Goal: Task Accomplishment & Management: Manage account settings

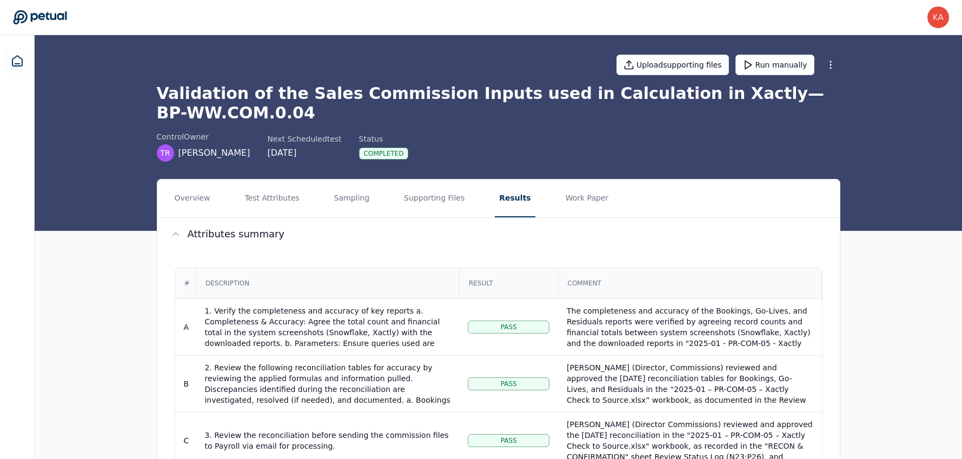
scroll to position [60, 0]
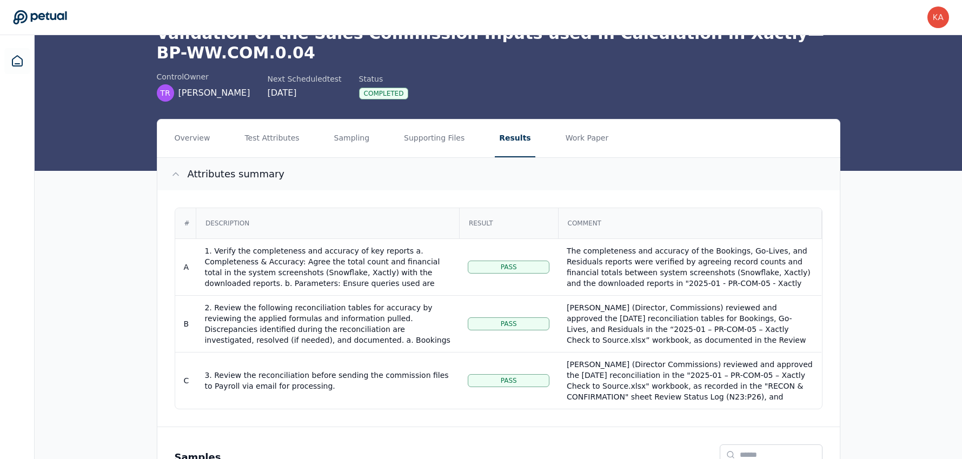
click at [356, 175] on button "Attributes summary" at bounding box center [498, 174] width 683 height 32
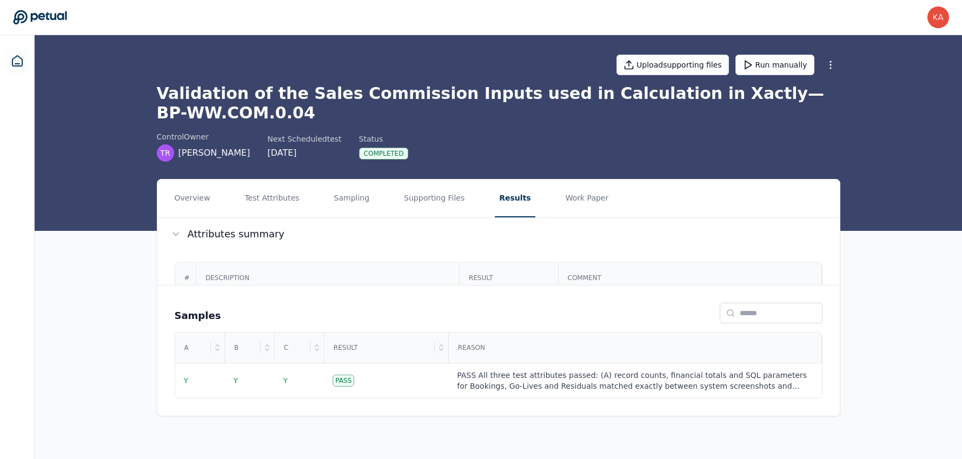
scroll to position [0, 0]
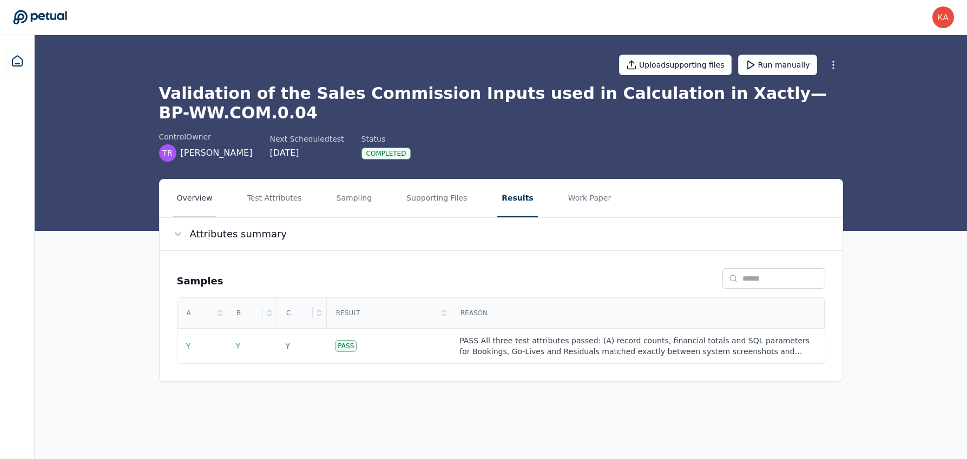
click at [187, 204] on button "Overview" at bounding box center [195, 199] width 44 height 38
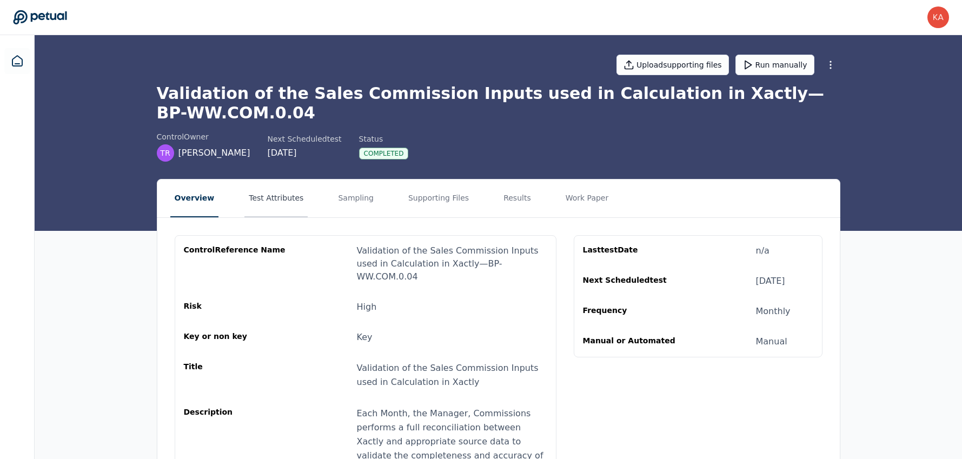
click at [285, 196] on button "Test Attributes" at bounding box center [275, 199] width 63 height 38
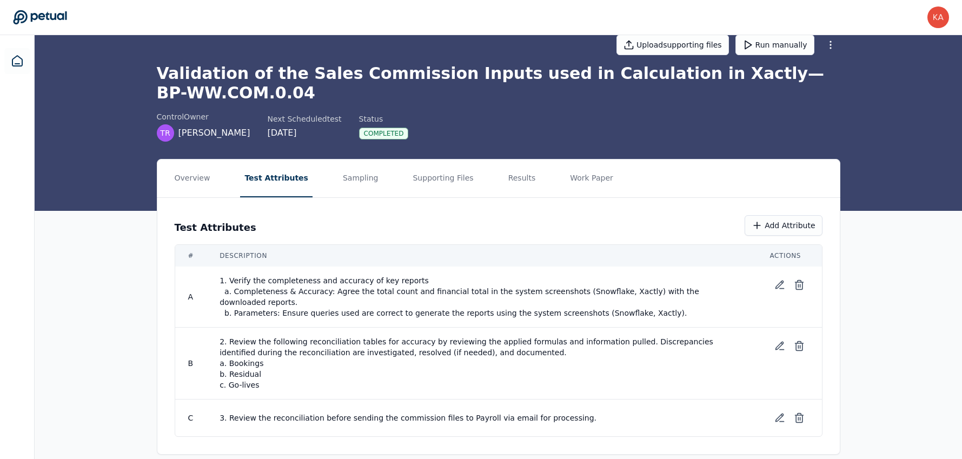
scroll to position [22, 0]
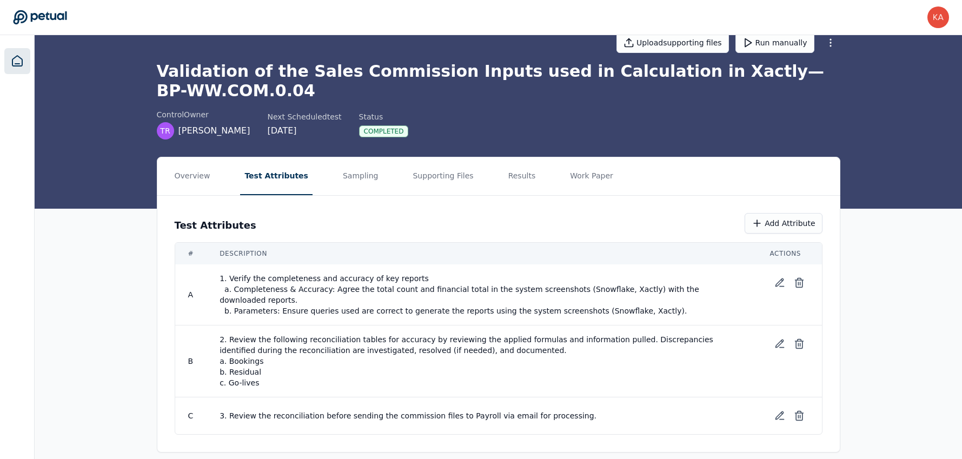
click at [21, 59] on icon at bounding box center [17, 61] width 10 height 10
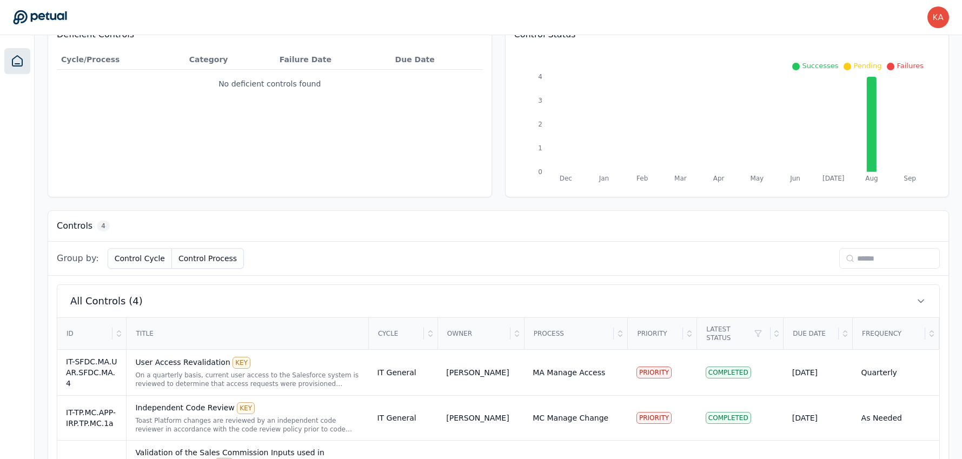
scroll to position [242, 0]
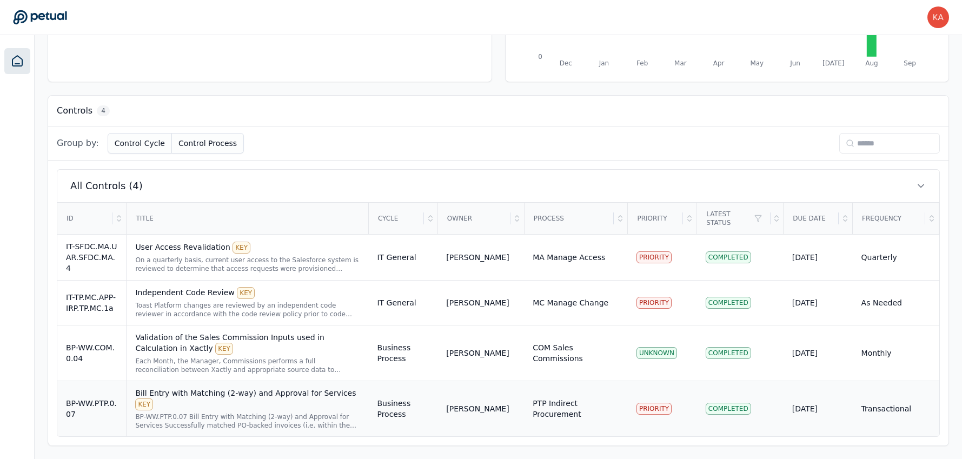
click at [217, 418] on div "BP-WW.PTP.0.07 Bill Entry with Matching (2-way) and Approval for Services Succe…" at bounding box center [247, 421] width 224 height 17
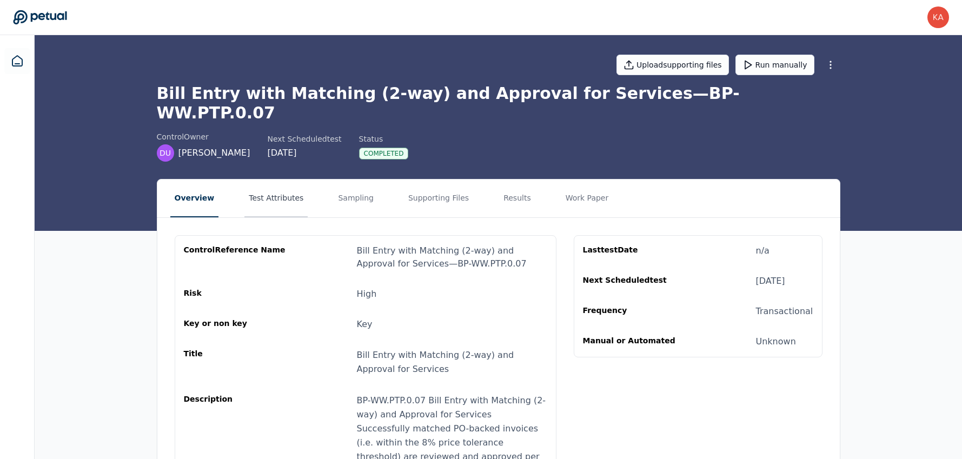
click at [279, 183] on button "Test Attributes" at bounding box center [275, 199] width 63 height 38
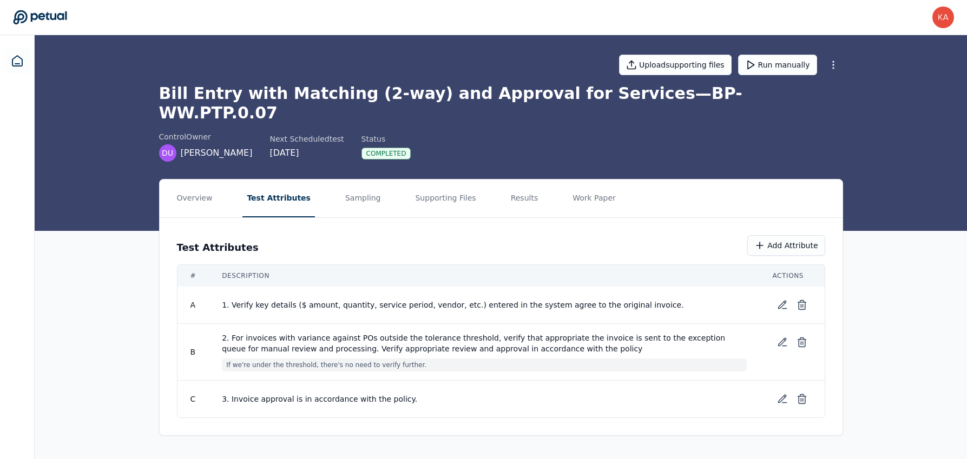
click at [527, 180] on nav "Overview Test Attributes Sampling Supporting Files Results Work Paper" at bounding box center [501, 199] width 683 height 38
click at [512, 182] on button "Results" at bounding box center [524, 199] width 36 height 38
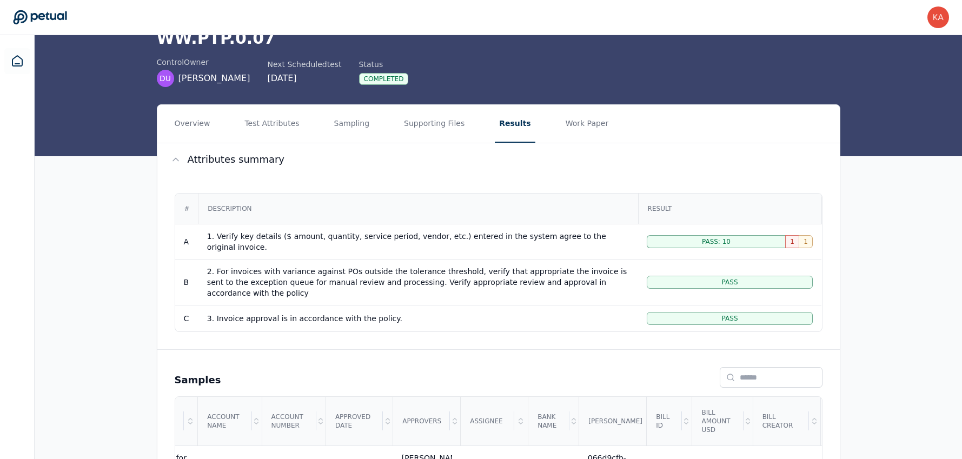
scroll to position [90, 0]
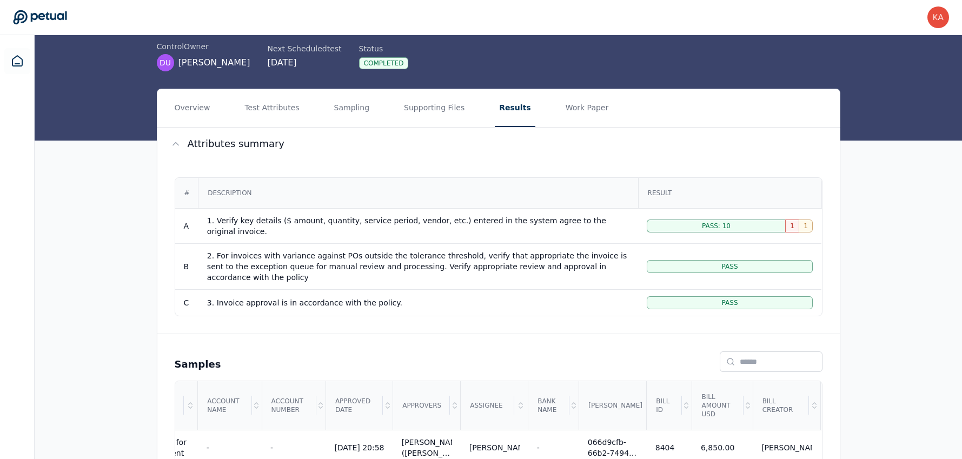
click at [739, 220] on div "Pass: 10" at bounding box center [716, 226] width 138 height 13
click at [731, 220] on div "Pass: 10" at bounding box center [716, 226] width 138 height 13
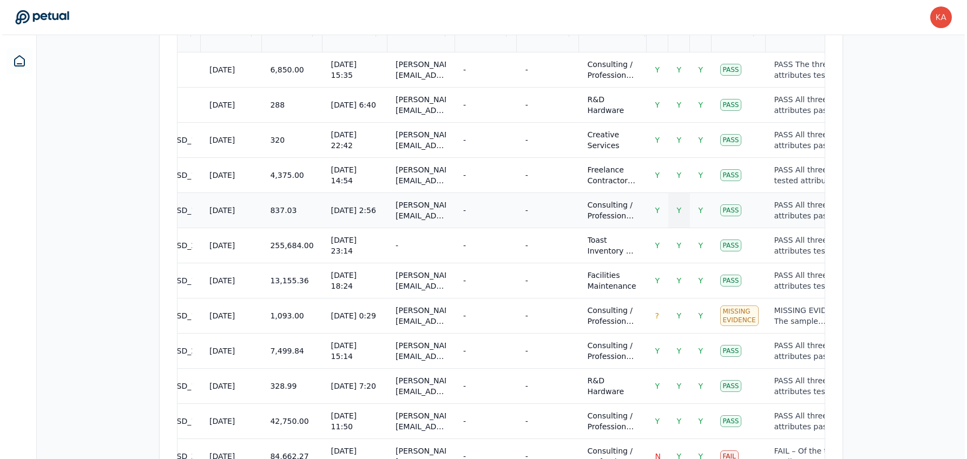
scroll to position [480, 0]
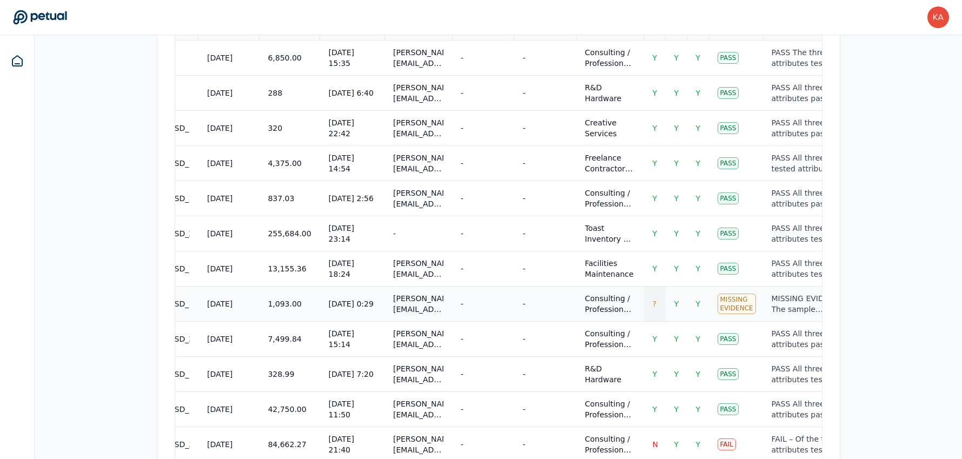
click at [653, 300] on span "?" at bounding box center [655, 304] width 4 height 9
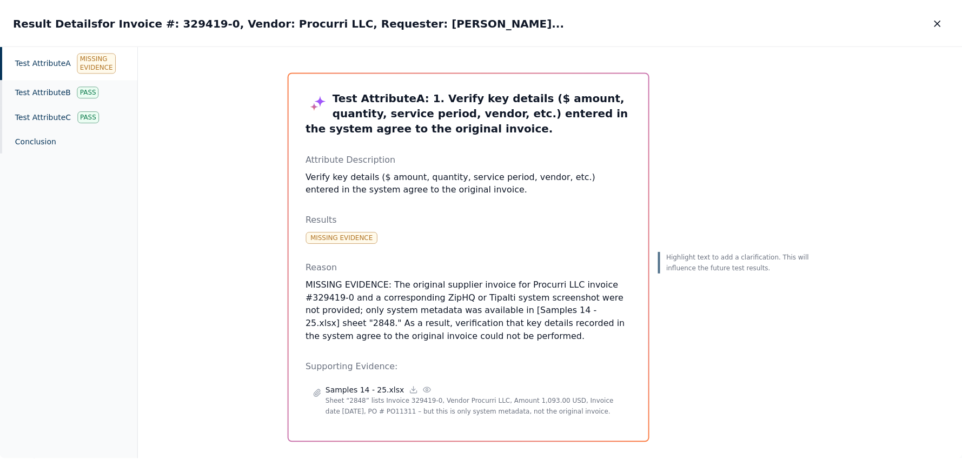
scroll to position [14, 0]
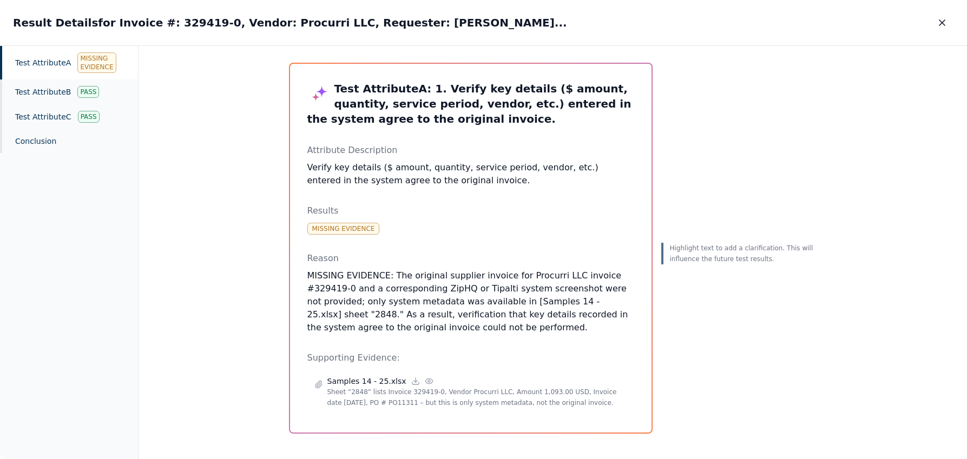
click at [404, 227] on div "Results Missing Evidence" at bounding box center [470, 219] width 327 height 30
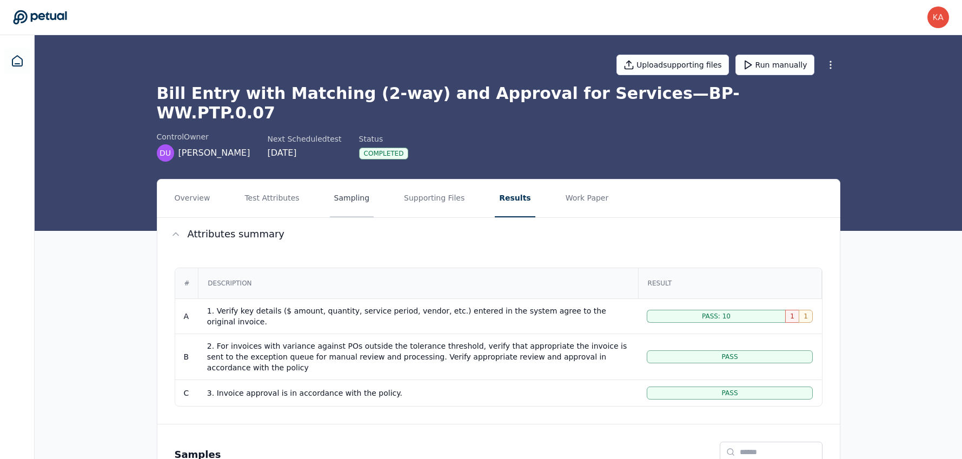
click at [331, 181] on button "Sampling" at bounding box center [352, 199] width 44 height 38
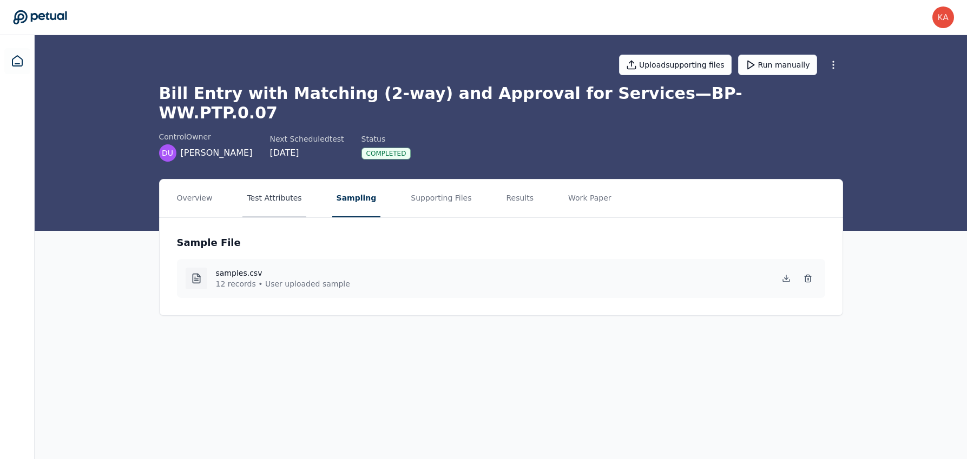
click at [280, 180] on button "Test Attributes" at bounding box center [273, 199] width 63 height 38
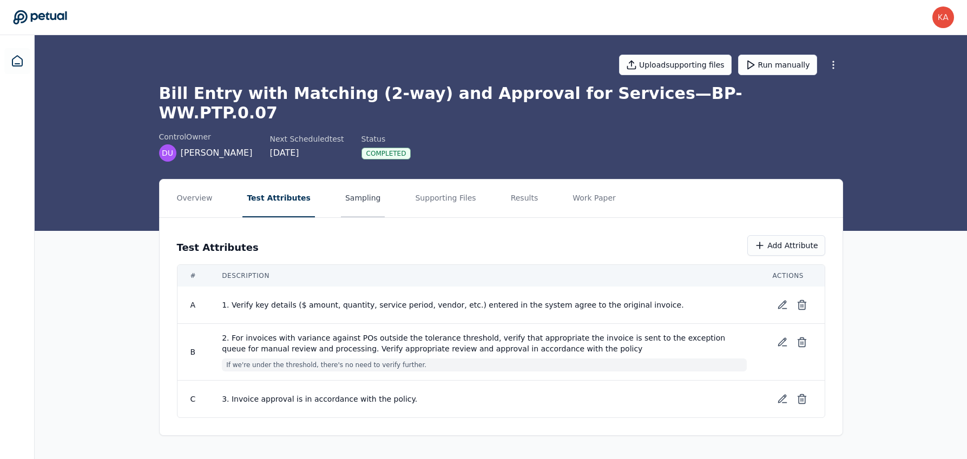
click at [341, 192] on button "Sampling" at bounding box center [363, 199] width 44 height 38
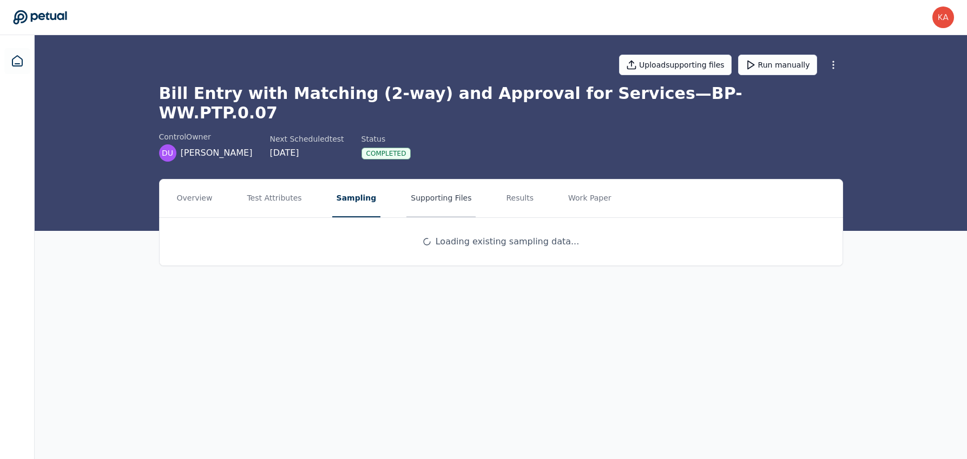
click at [413, 186] on button "Supporting Files" at bounding box center [440, 199] width 69 height 38
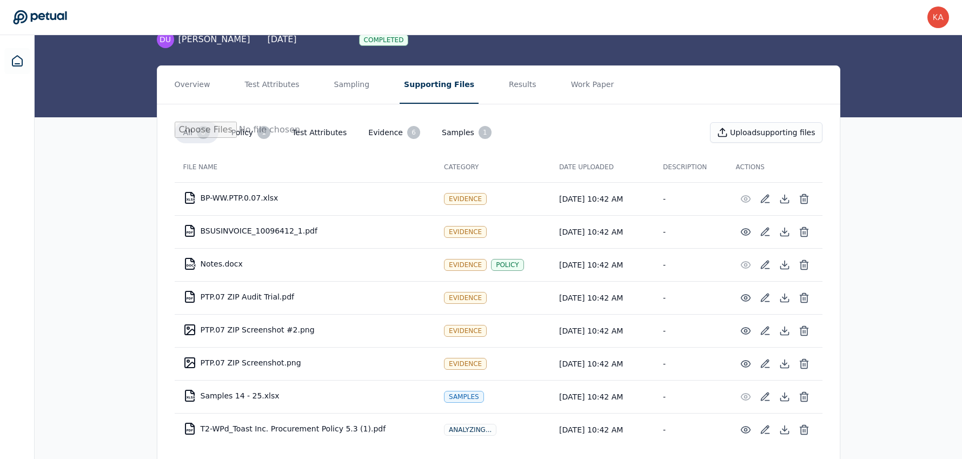
scroll to position [116, 0]
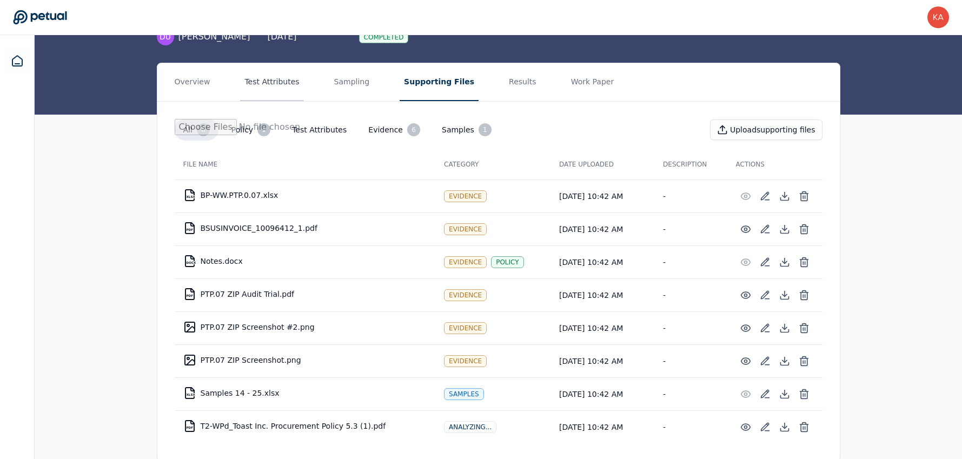
click at [287, 68] on button "Test Attributes" at bounding box center [271, 82] width 63 height 38
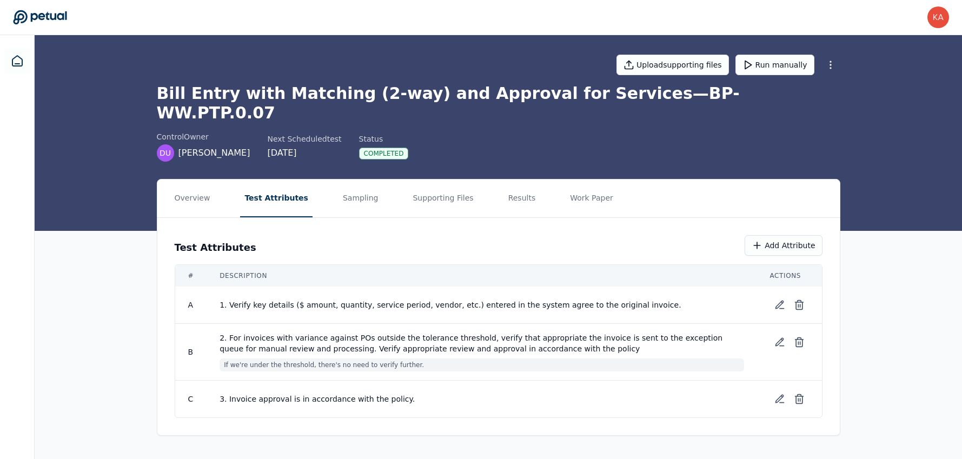
scroll to position [0, 0]
click at [448, 180] on button "Supporting Files" at bounding box center [445, 199] width 69 height 38
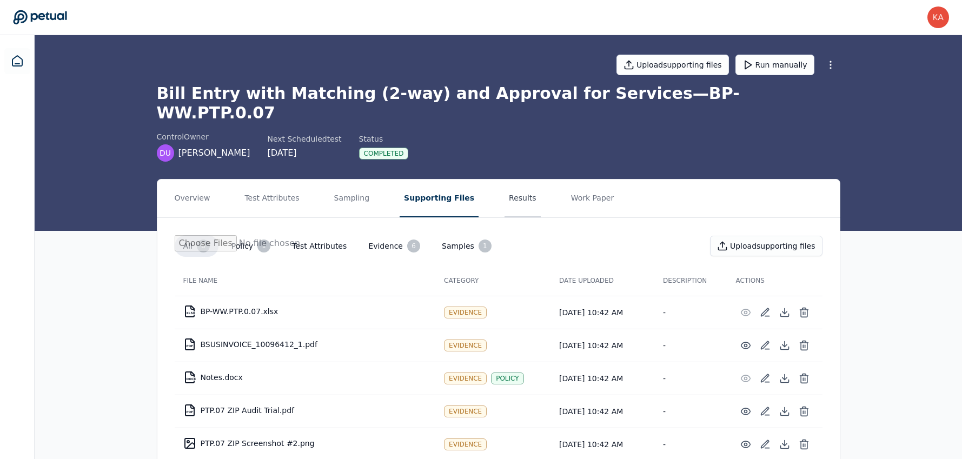
click at [506, 181] on button "Results" at bounding box center [523, 199] width 36 height 38
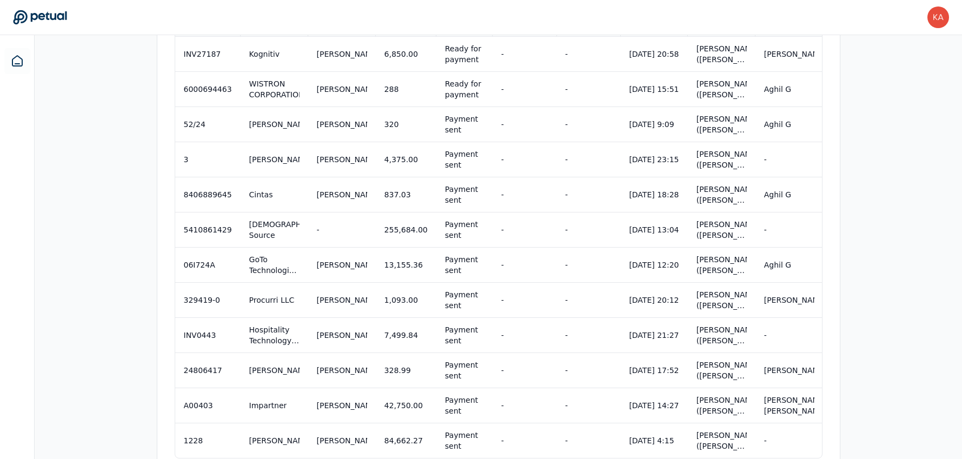
click at [124, 288] on div "Overview Test Attributes Sampling Supporting Files Results Work Paper Attribute…" at bounding box center [499, 94] width 928 height 799
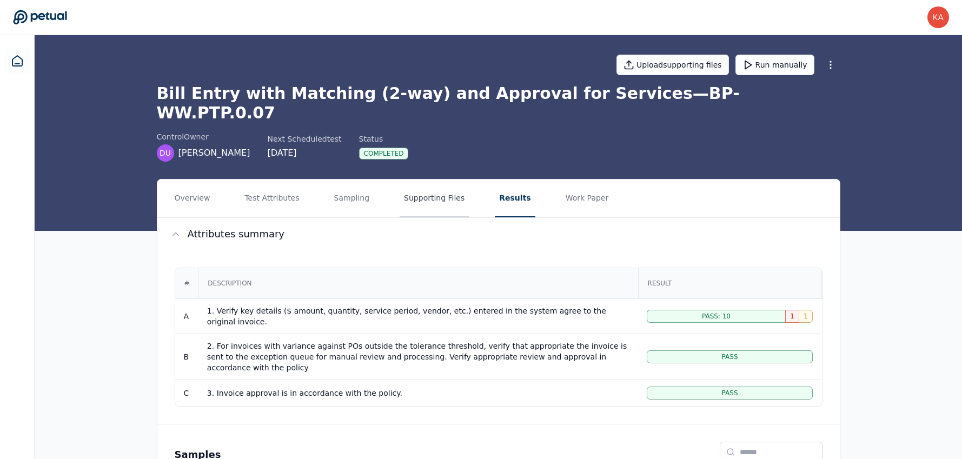
click at [409, 183] on button "Supporting Files" at bounding box center [434, 199] width 69 height 38
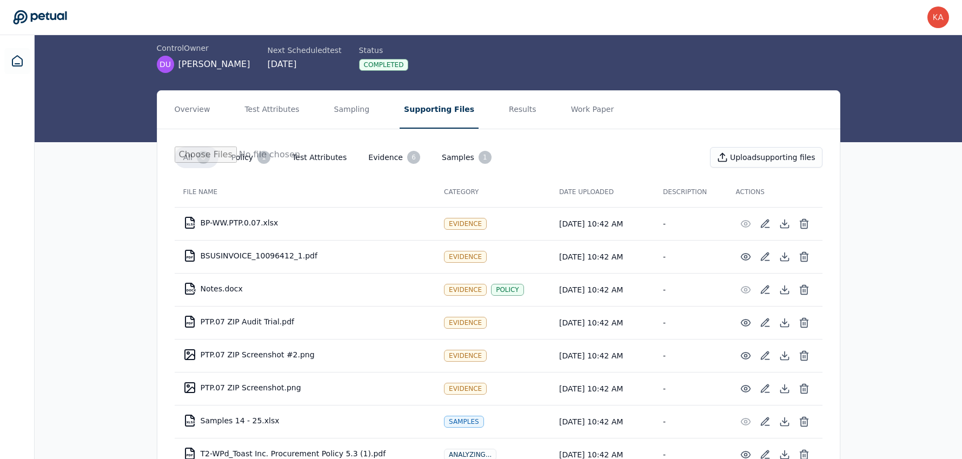
scroll to position [116, 0]
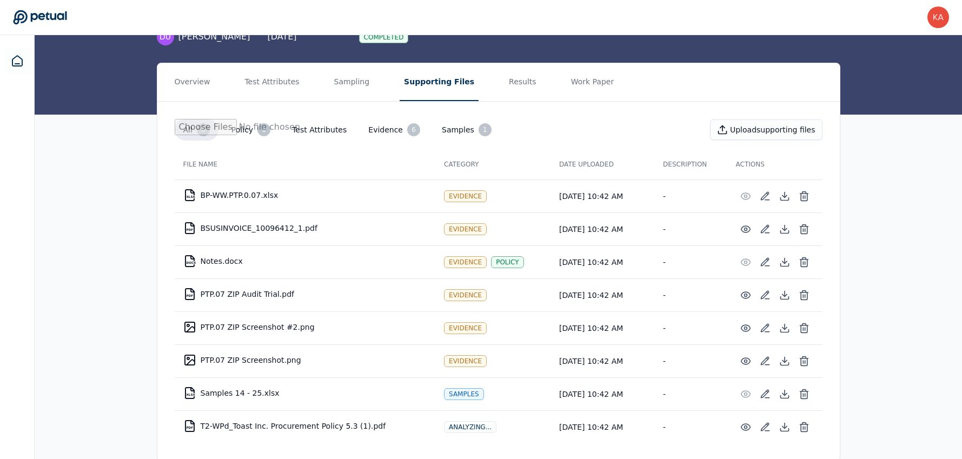
click at [264, 215] on td "PDF BSUSINVOICE_10096412_1.pdf" at bounding box center [305, 228] width 261 height 26
click at [257, 182] on td "XLSX BP-WW.PTP.0.07.xlsx" at bounding box center [305, 195] width 261 height 26
click at [191, 195] on div "XLSX" at bounding box center [191, 196] width 9 height 3
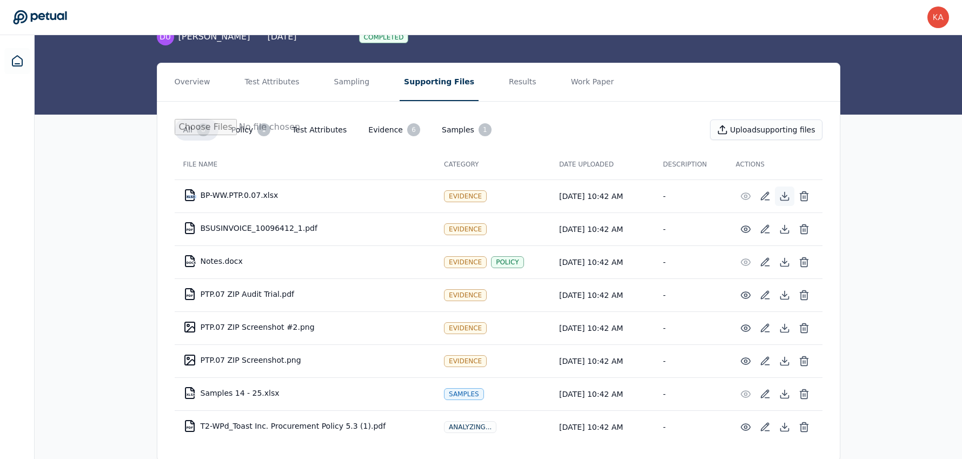
click at [785, 192] on icon at bounding box center [785, 194] width 0 height 5
click at [789, 389] on icon at bounding box center [784, 394] width 11 height 11
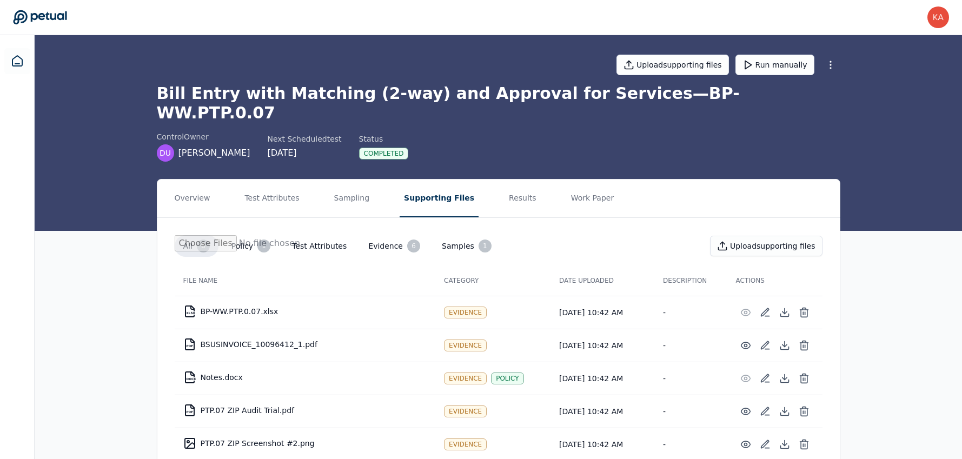
click at [321, 266] on th "File Name" at bounding box center [305, 281] width 261 height 30
click at [505, 184] on button "Results" at bounding box center [523, 199] width 36 height 38
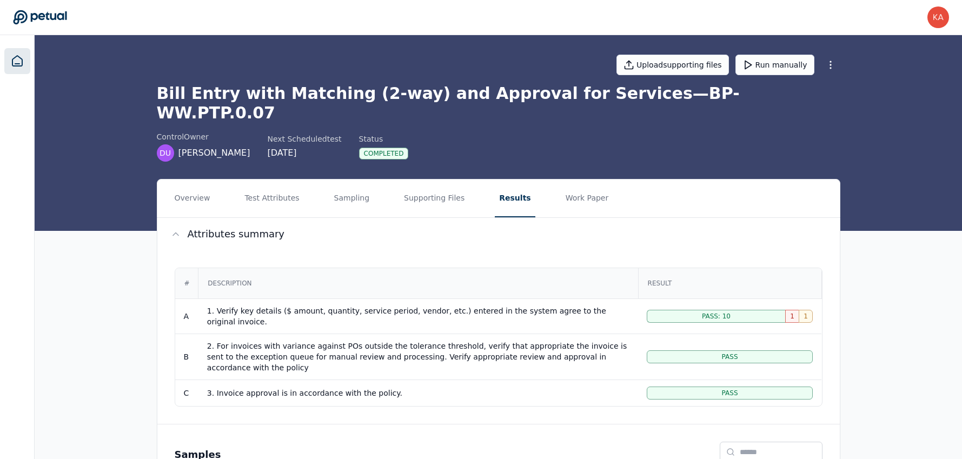
click at [15, 57] on icon at bounding box center [17, 61] width 13 height 13
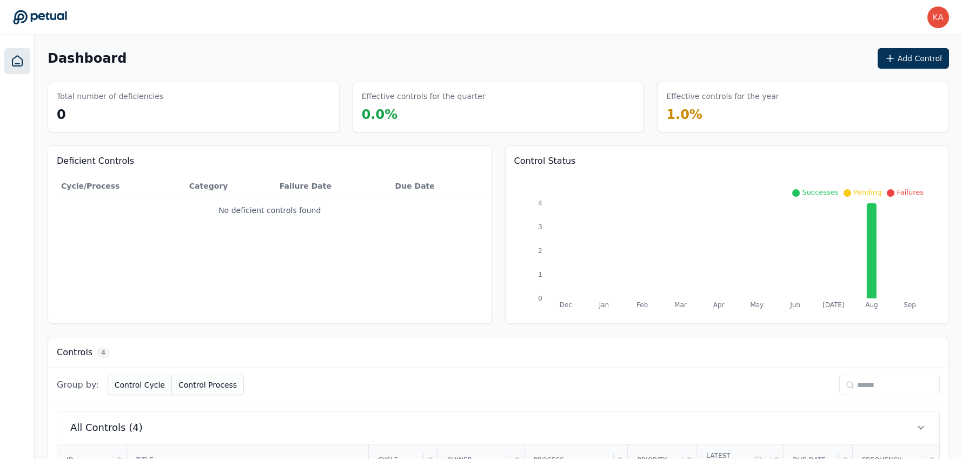
scroll to position [242, 0]
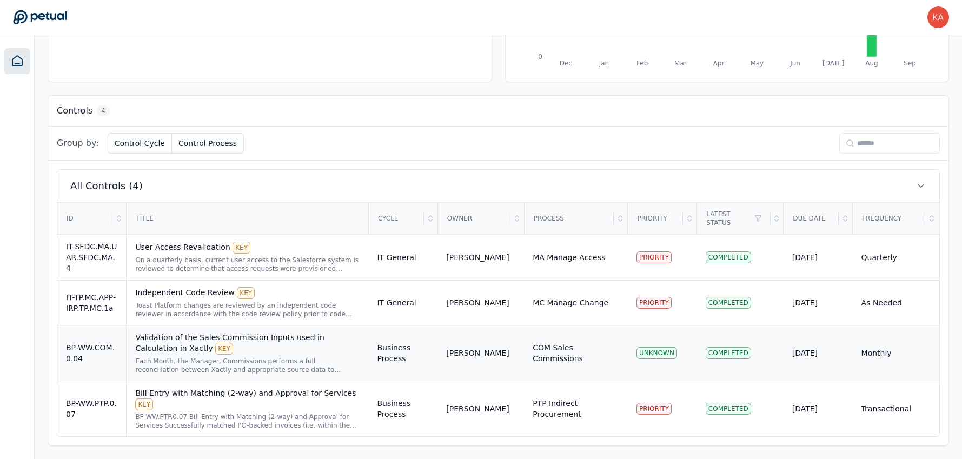
click at [153, 339] on div "Validation of the Sales Commission Inputs used in Calculation in Xactly KEY" at bounding box center [247, 343] width 224 height 23
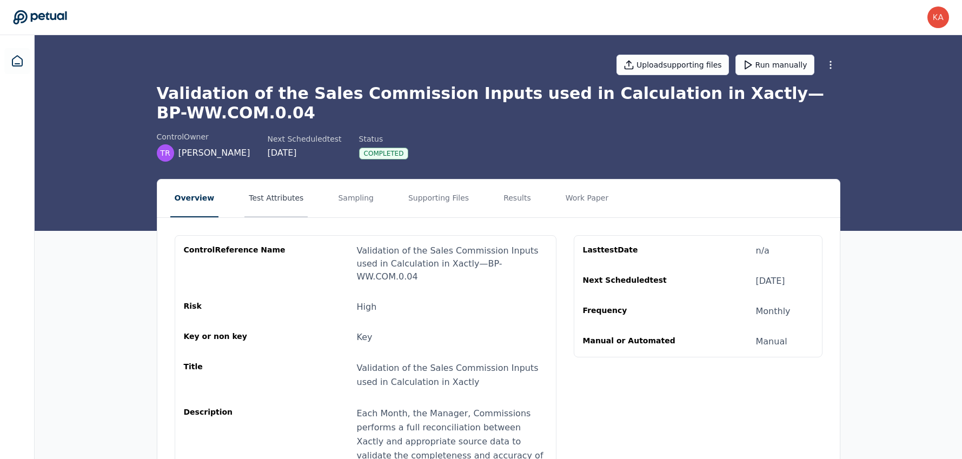
click at [271, 197] on button "Test Attributes" at bounding box center [275, 199] width 63 height 38
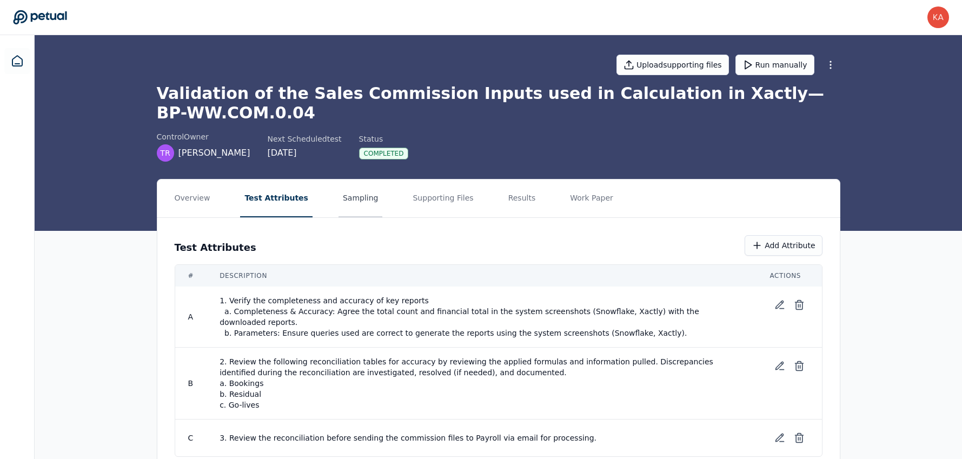
click at [364, 213] on button "Sampling" at bounding box center [361, 199] width 44 height 38
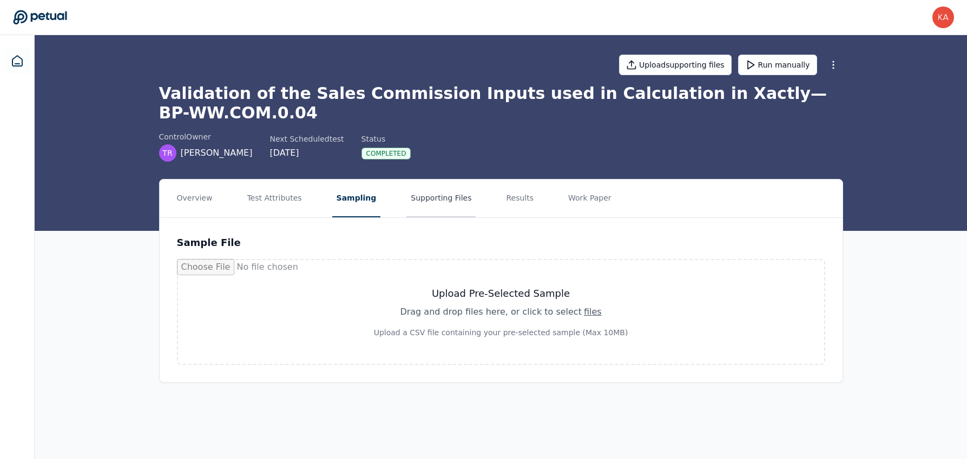
click at [412, 210] on button "Supporting Files" at bounding box center [440, 199] width 69 height 38
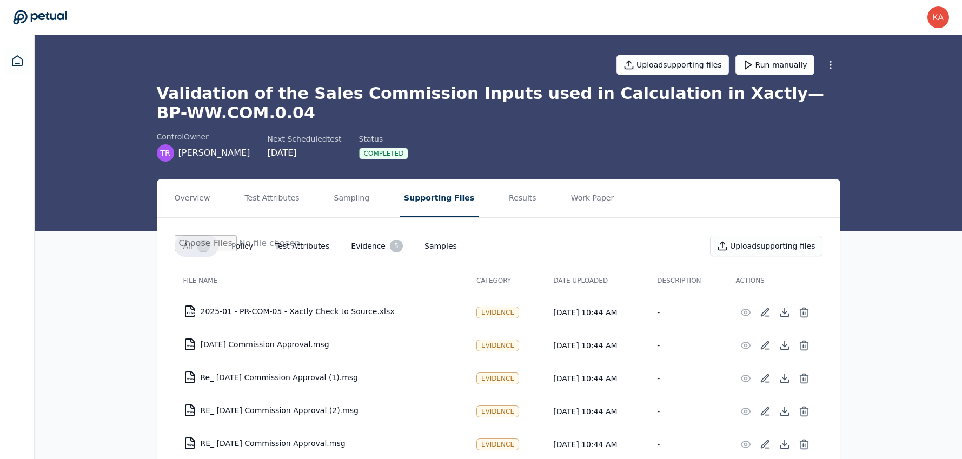
scroll to position [37, 0]
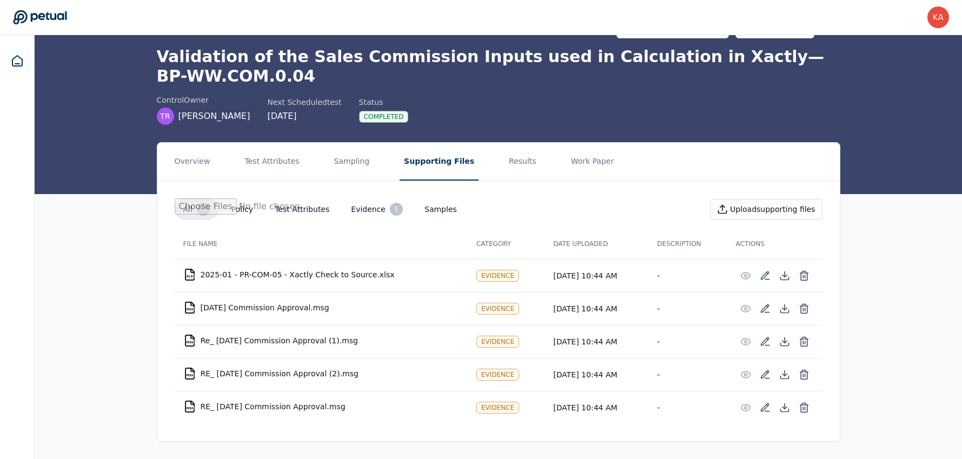
click at [358, 275] on td "XLSX 2025-01 - PR-COM-05 - Xactly Check to Source.xlsx" at bounding box center [321, 275] width 293 height 26
click at [442, 205] on button "Samples" at bounding box center [441, 209] width 50 height 19
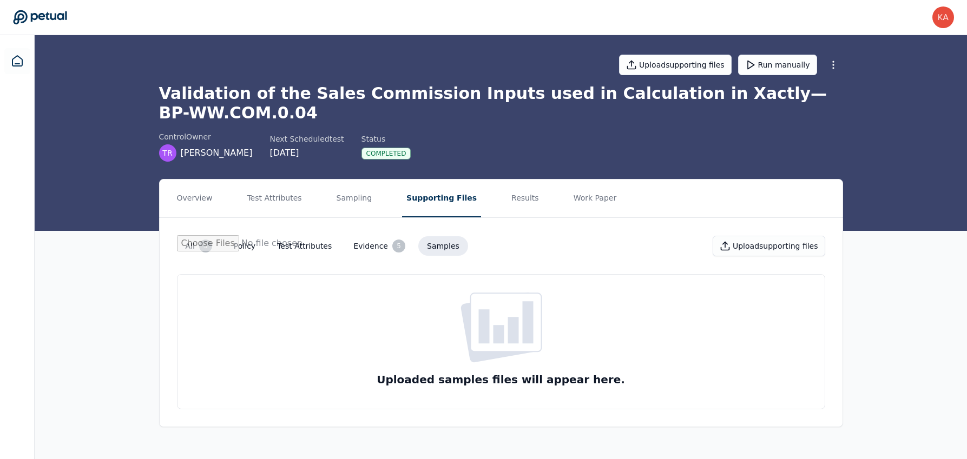
click at [532, 201] on nav "Overview Test Attributes Sampling Supporting Files Results Work Paper" at bounding box center [501, 199] width 683 height 38
click at [516, 197] on button "Results" at bounding box center [525, 199] width 36 height 38
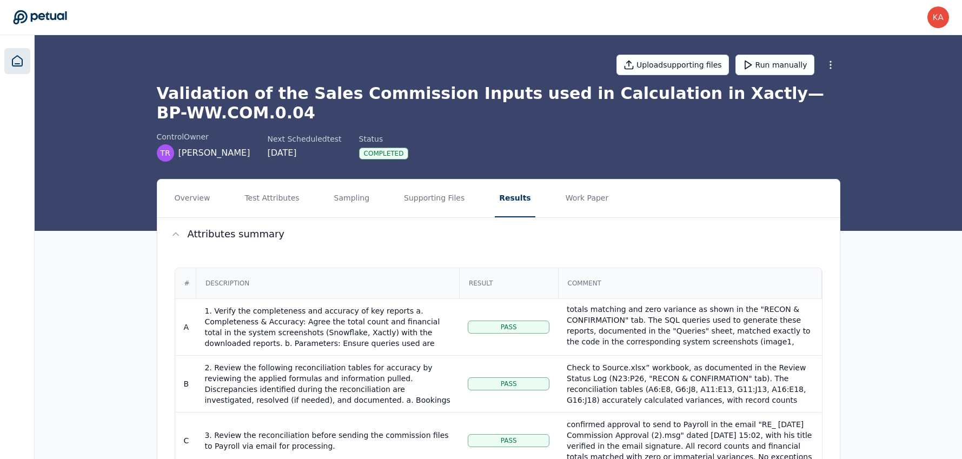
click at [14, 63] on icon at bounding box center [17, 61] width 13 height 13
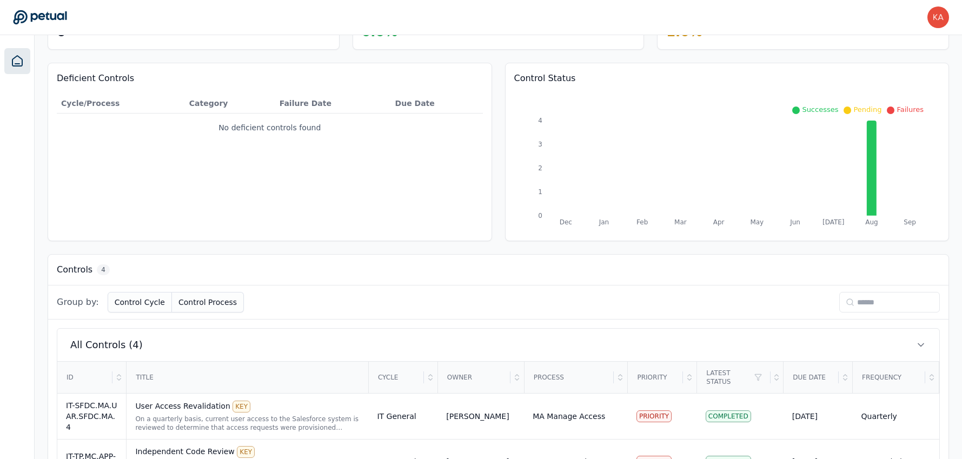
scroll to position [242, 0]
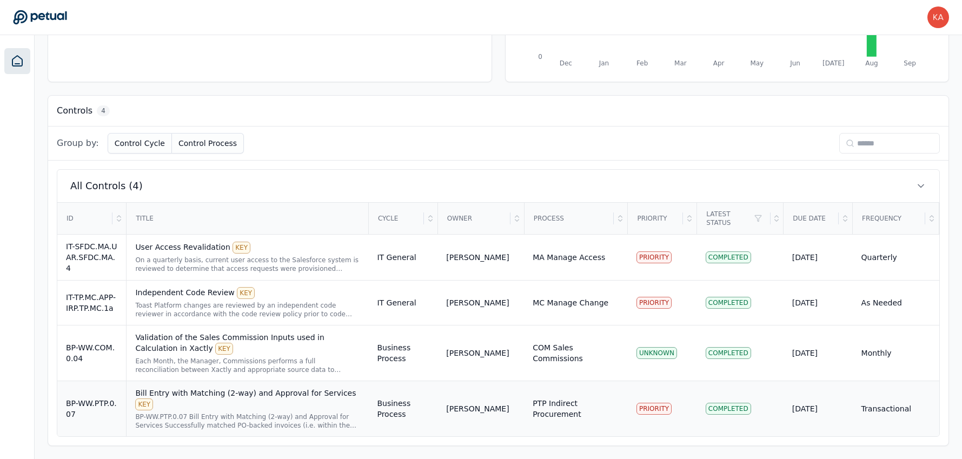
click at [195, 405] on div "Bill Entry with Matching (2-way) and Approval for Services KEY" at bounding box center [247, 399] width 224 height 23
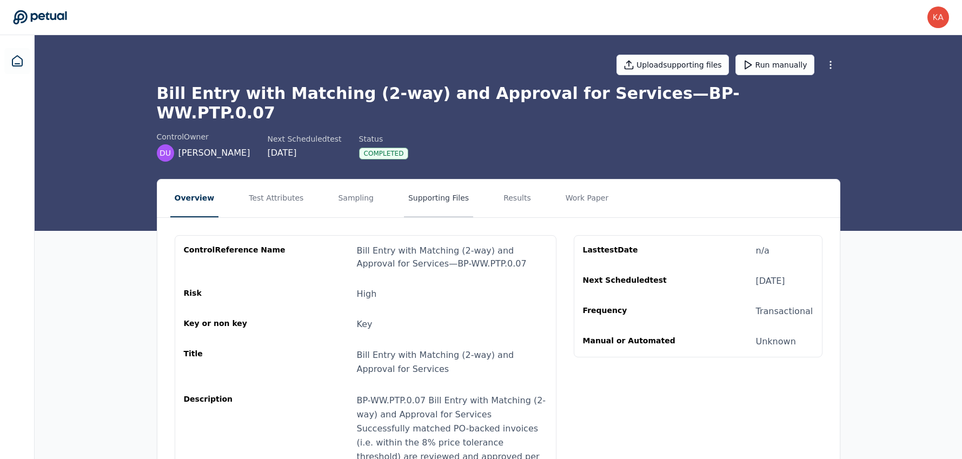
click at [430, 190] on button "Supporting Files" at bounding box center [438, 199] width 69 height 38
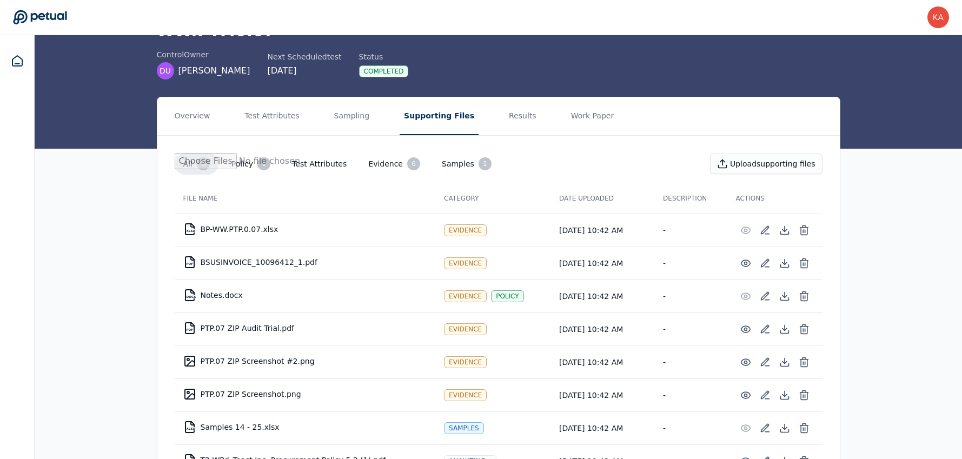
scroll to position [64, 0]
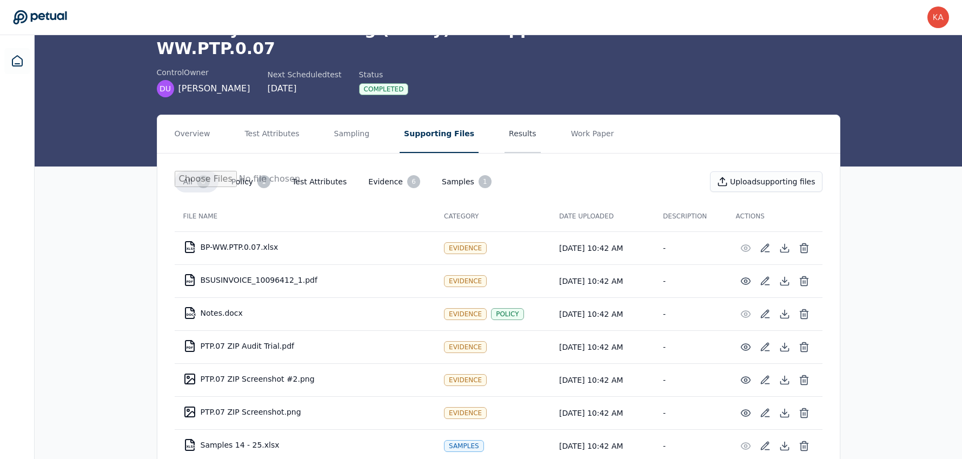
click at [507, 115] on button "Results" at bounding box center [523, 134] width 36 height 38
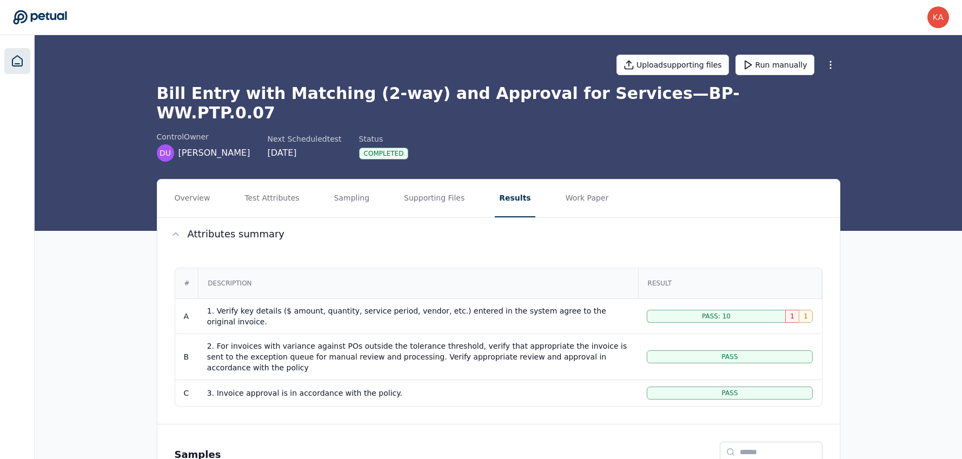
click at [19, 52] on link at bounding box center [17, 61] width 26 height 26
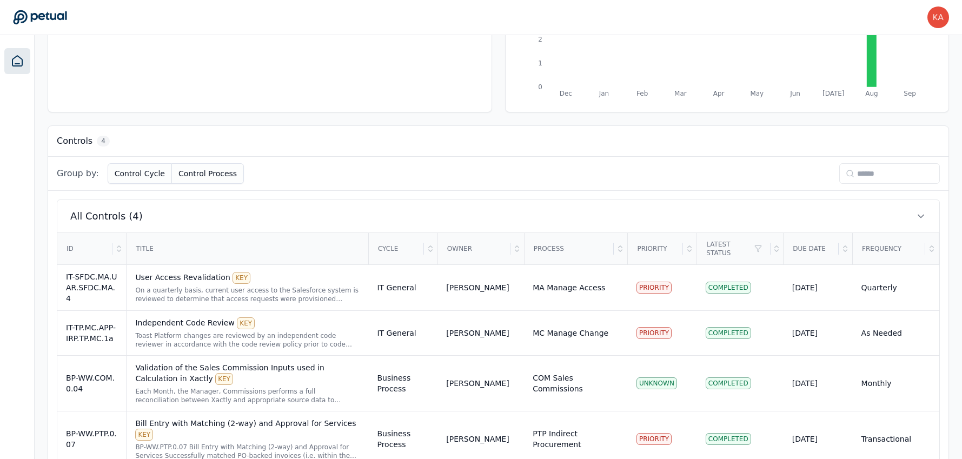
scroll to position [242, 0]
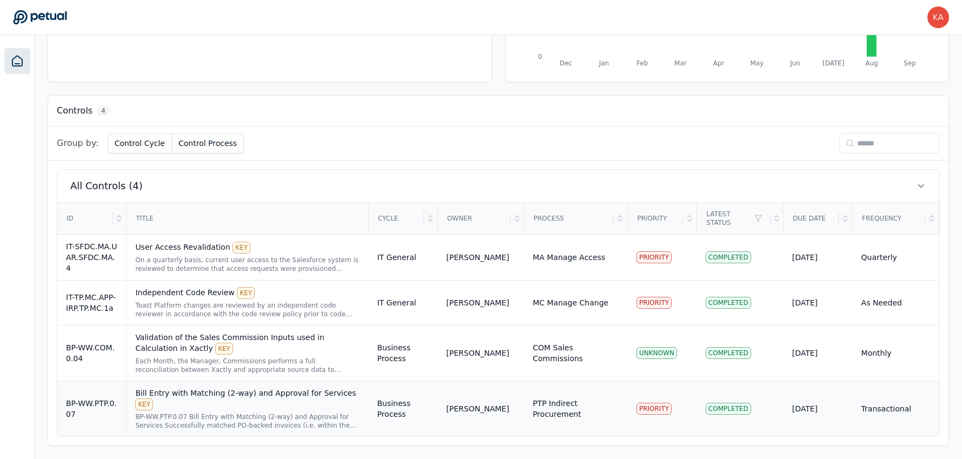
click at [214, 395] on div "Bill Entry with Matching (2-way) and Approval for Services KEY" at bounding box center [247, 399] width 224 height 23
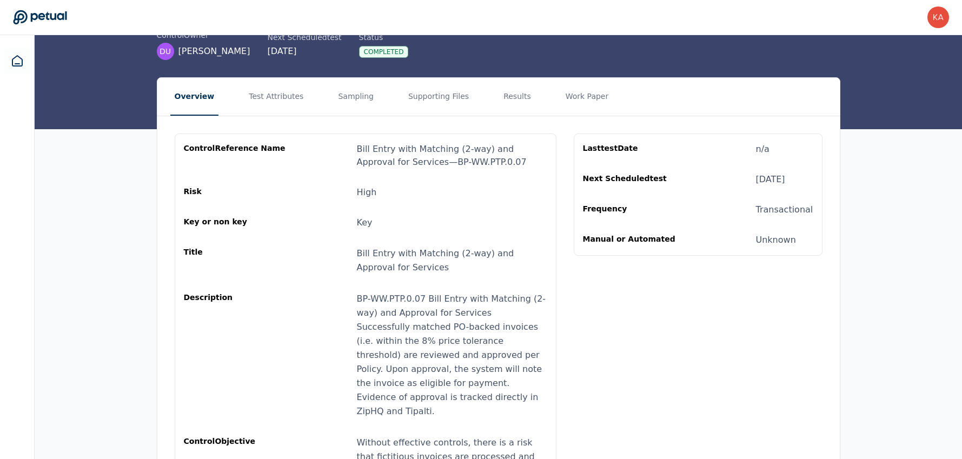
scroll to position [82, 0]
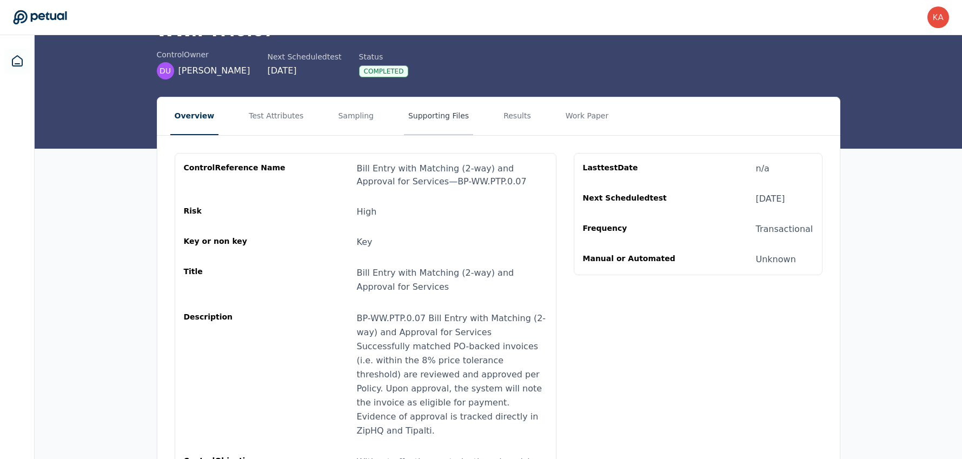
click at [422, 103] on button "Supporting Files" at bounding box center [438, 116] width 69 height 38
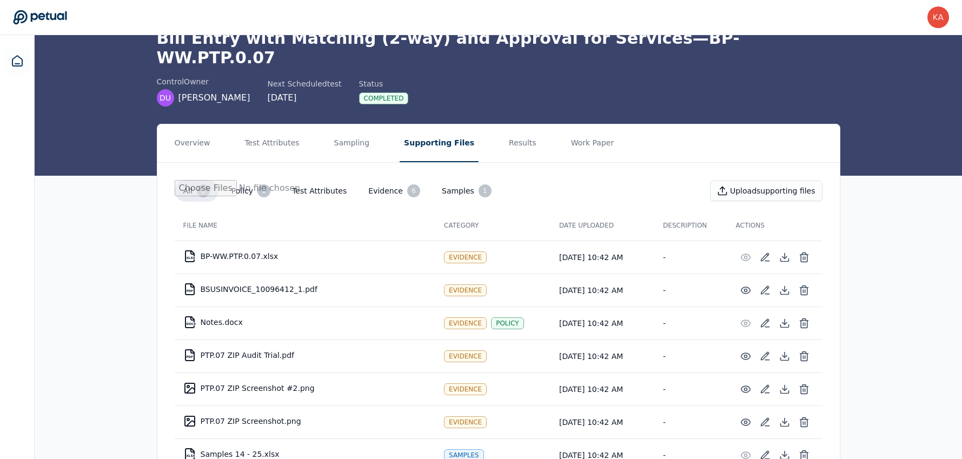
scroll to position [56, 0]
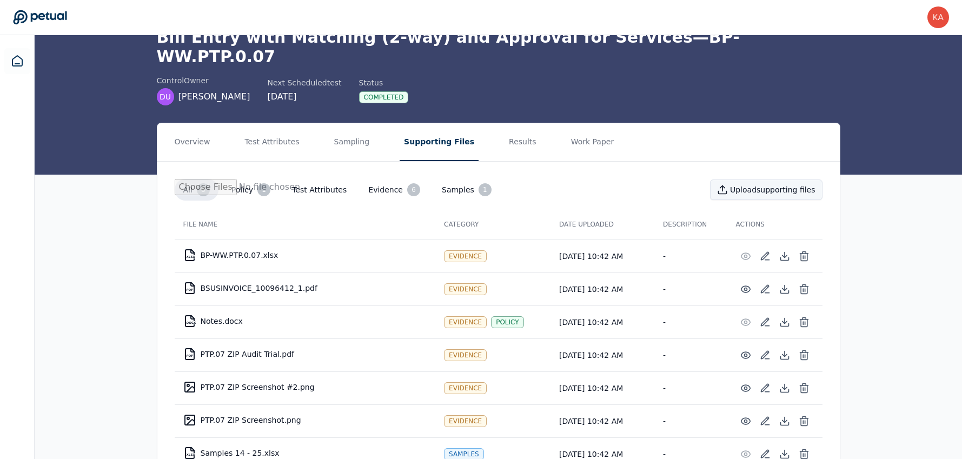
click at [764, 180] on button "Upload supporting files" at bounding box center [766, 190] width 113 height 21
type input "**********"
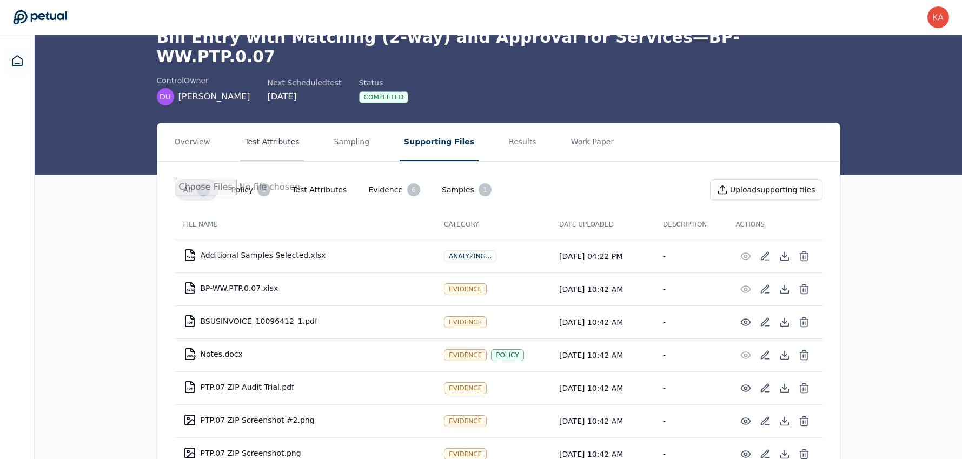
click at [283, 130] on button "Test Attributes" at bounding box center [271, 142] width 63 height 38
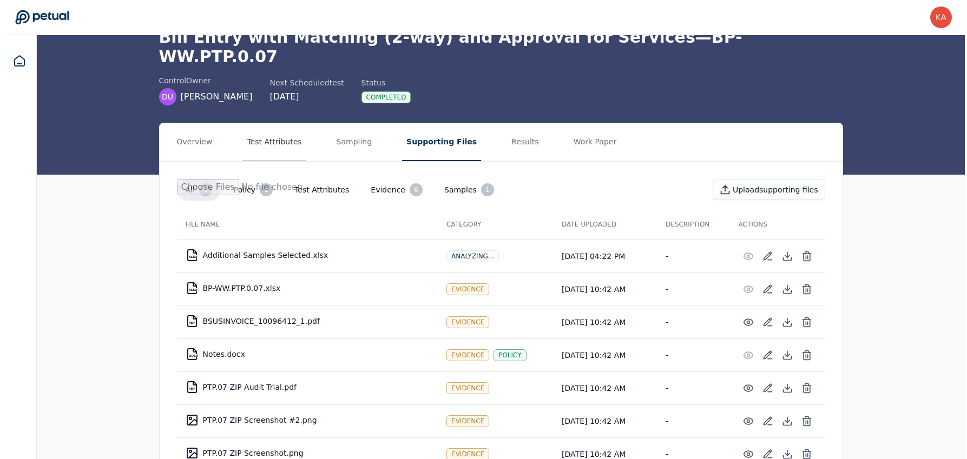
scroll to position [0, 0]
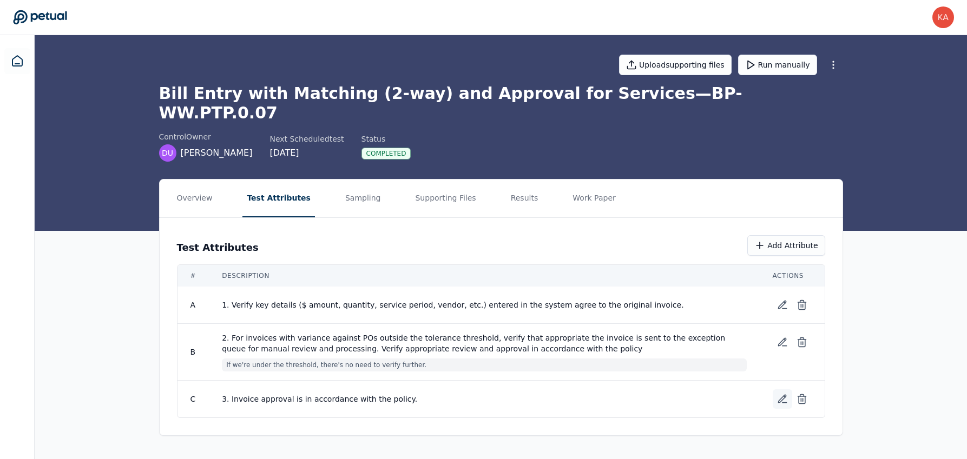
click at [782, 395] on icon at bounding box center [782, 399] width 8 height 8
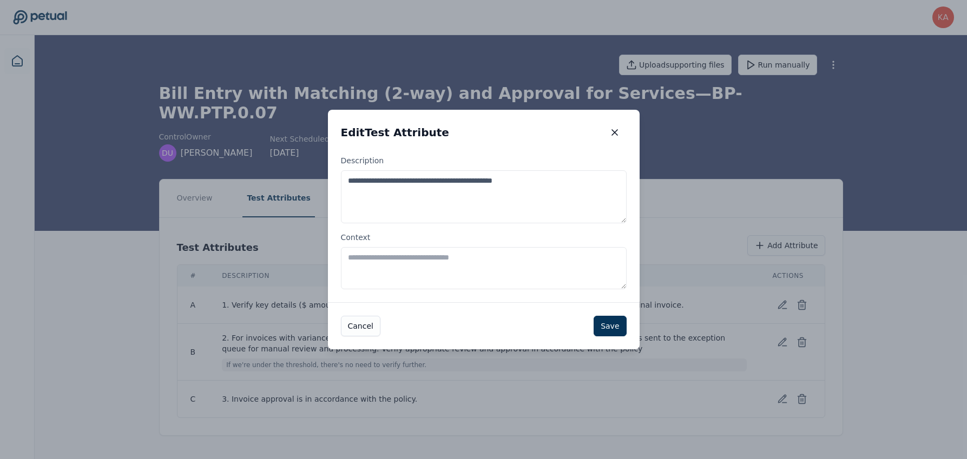
click at [538, 265] on textarea "Context" at bounding box center [484, 268] width 286 height 42
type textarea "**********"
click at [614, 325] on button "Save" at bounding box center [609, 326] width 32 height 21
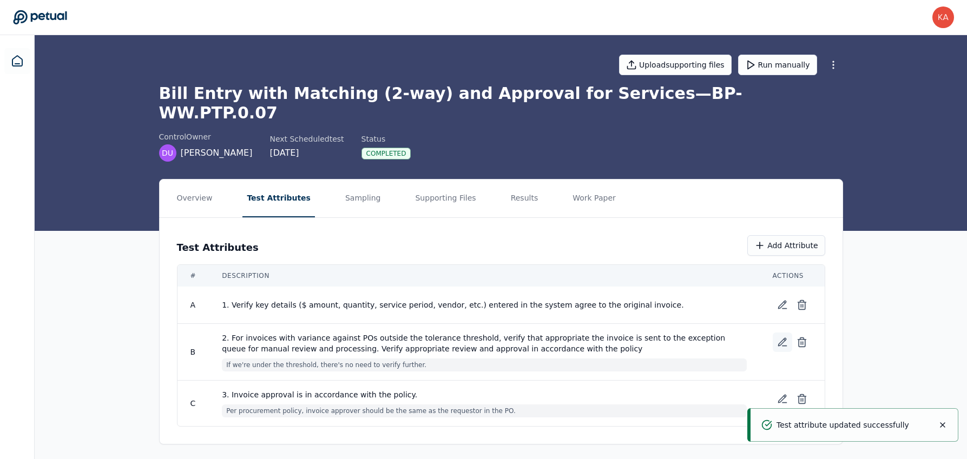
click at [781, 337] on icon at bounding box center [782, 342] width 11 height 11
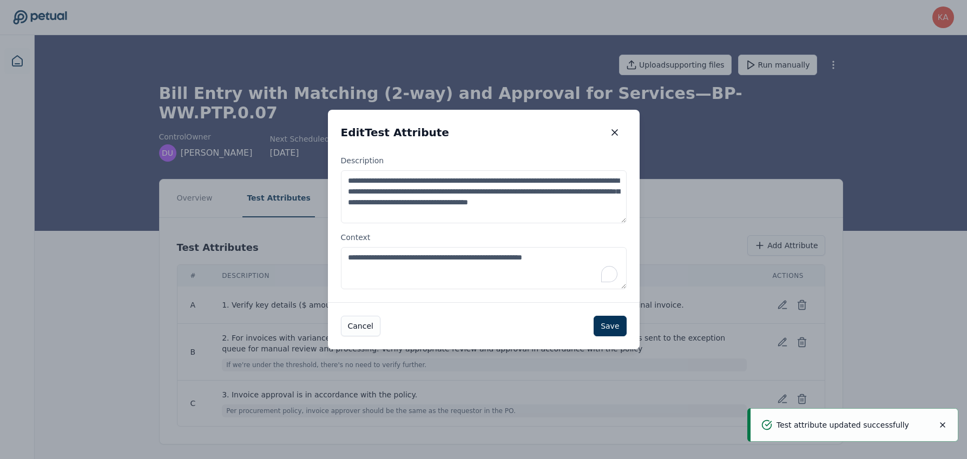
click at [581, 261] on textarea "**********" at bounding box center [484, 268] width 286 height 42
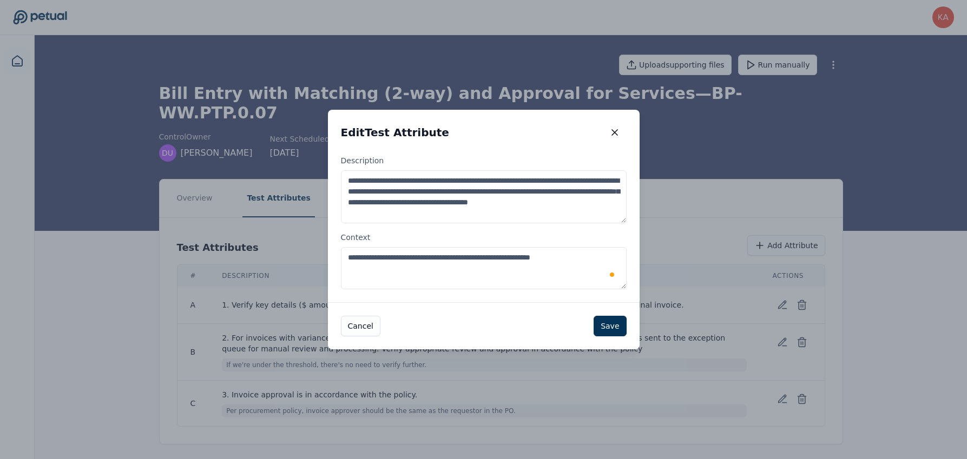
paste textarea "**********"
type textarea "**********"
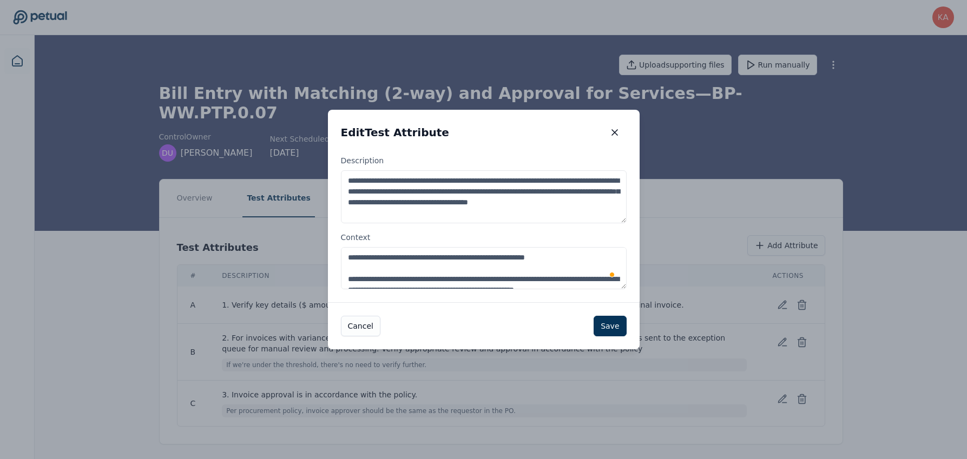
scroll to position [16, 0]
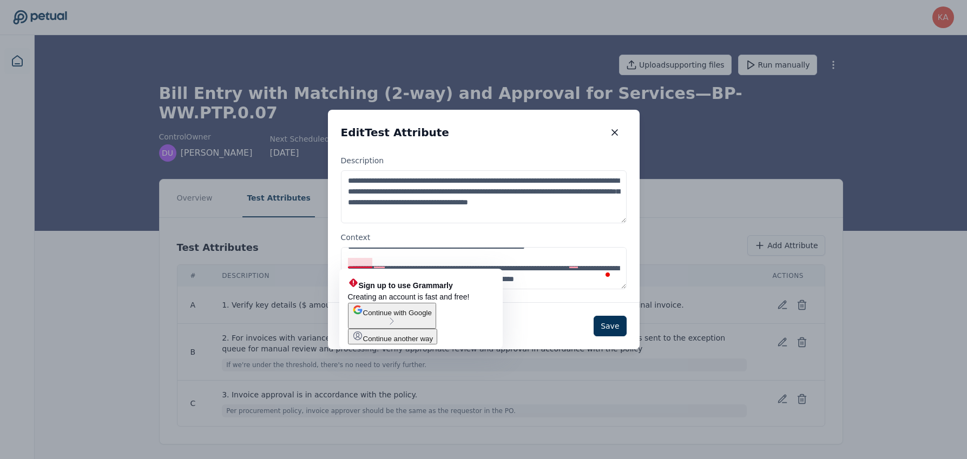
drag, startPoint x: 373, startPoint y: 262, endPoint x: 299, endPoint y: 266, distance: 73.7
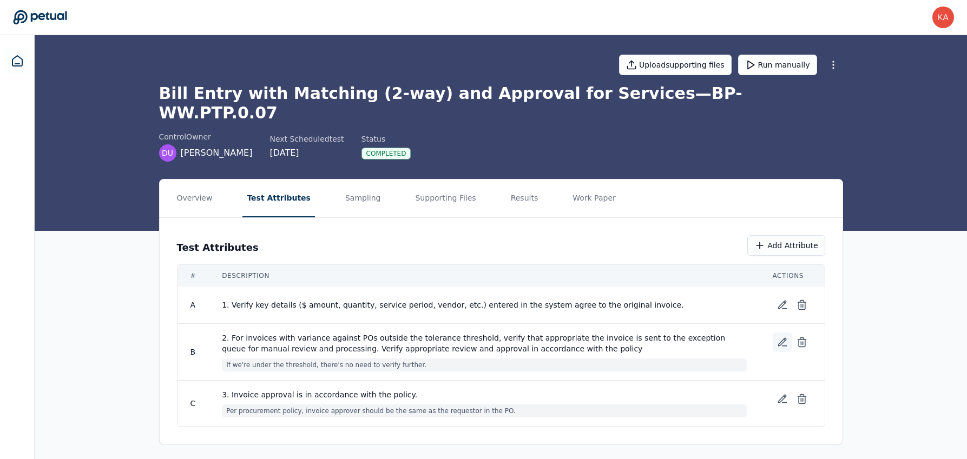
click at [777, 337] on icon at bounding box center [782, 342] width 11 height 11
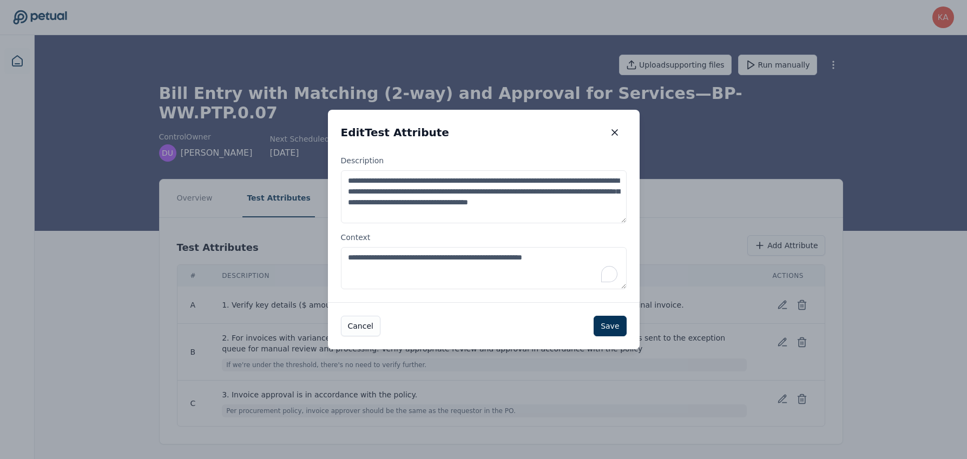
click at [486, 268] on textarea "**********" at bounding box center [484, 268] width 286 height 42
click at [592, 253] on textarea "**********" at bounding box center [484, 268] width 286 height 42
paste textarea "**********"
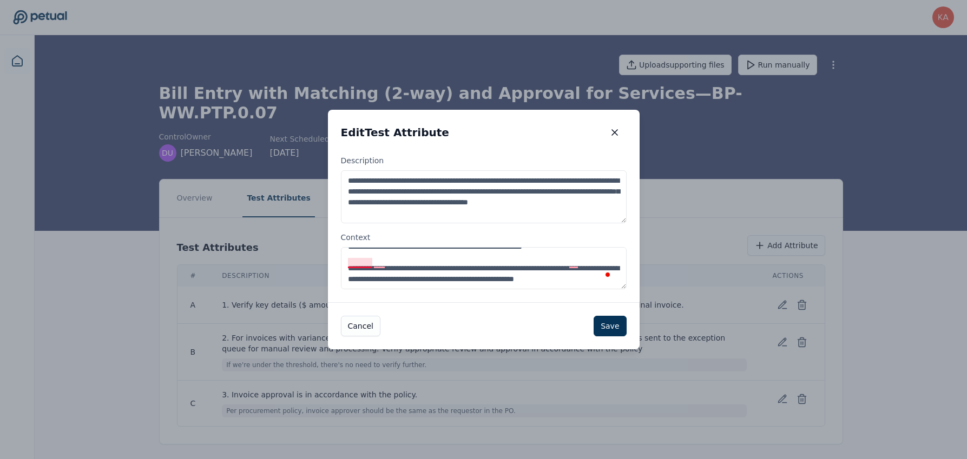
drag, startPoint x: 374, startPoint y: 262, endPoint x: 333, endPoint y: 265, distance: 41.2
click at [333, 266] on div "**********" at bounding box center [484, 228] width 312 height 147
click at [416, 262] on textarea "**********" at bounding box center [484, 268] width 286 height 42
click at [348, 263] on textarea "**********" at bounding box center [484, 268] width 286 height 42
click at [413, 262] on textarea "**********" at bounding box center [484, 268] width 286 height 42
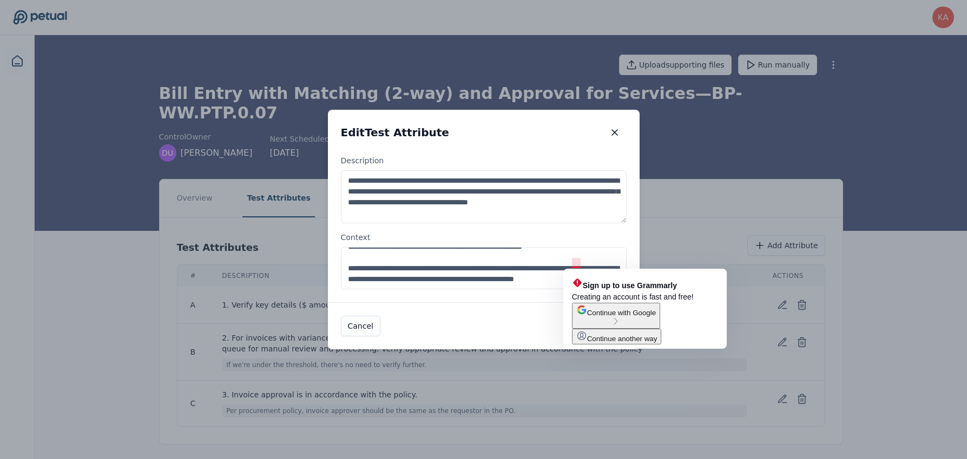
click at [578, 265] on textarea "**********" at bounding box center [484, 268] width 286 height 42
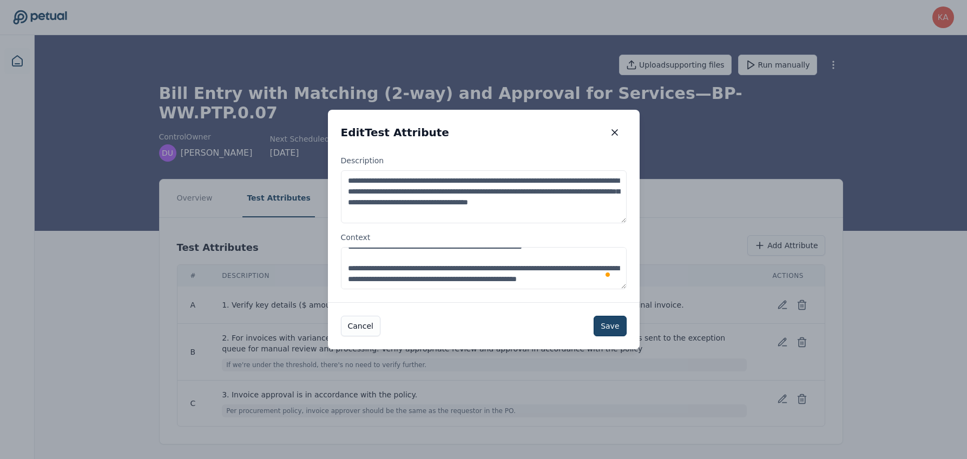
type textarea "**********"
click at [609, 331] on button "Save" at bounding box center [609, 326] width 32 height 21
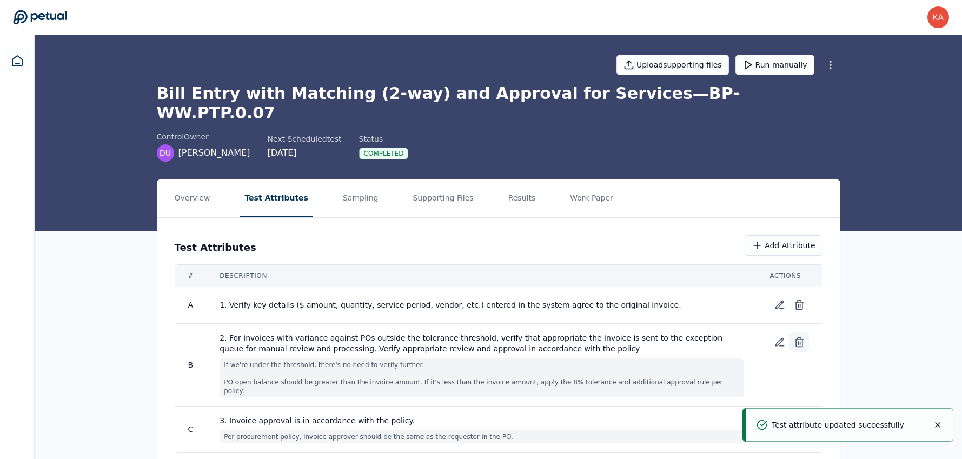
scroll to position [1, 0]
click at [510, 180] on button "Results" at bounding box center [522, 198] width 36 height 38
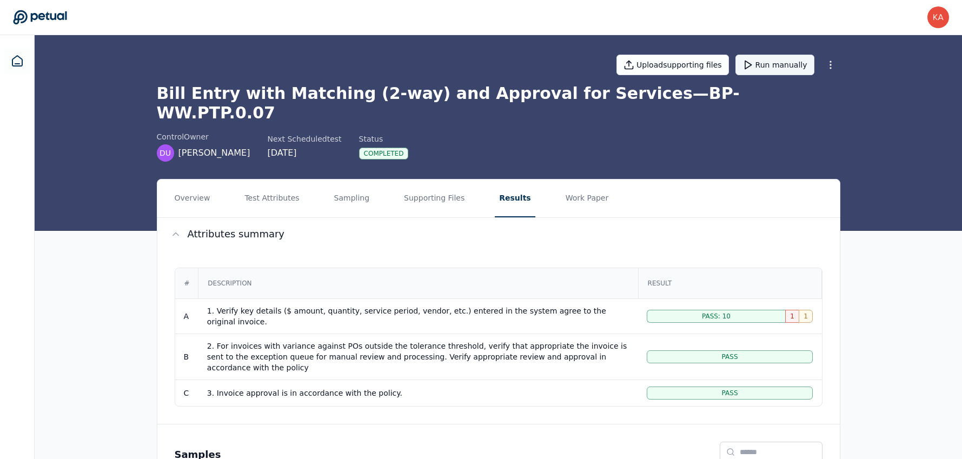
click at [766, 62] on button "Run manually" at bounding box center [775, 65] width 79 height 21
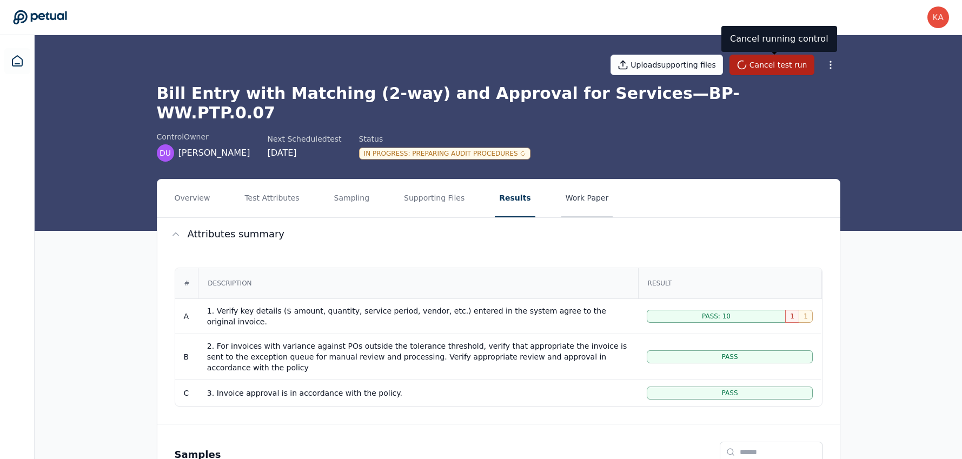
click at [596, 194] on button "Work Paper" at bounding box center [587, 199] width 52 height 38
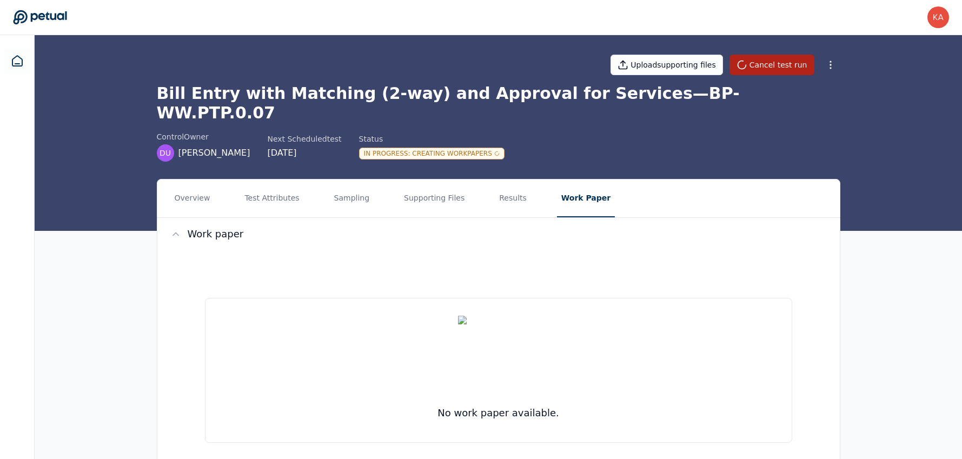
click at [483, 183] on nav "Overview Test Attributes Sampling Supporting Files Results Work Paper" at bounding box center [498, 199] width 683 height 38
click at [499, 180] on button "Results" at bounding box center [513, 199] width 36 height 38
